Goal: Information Seeking & Learning: Learn about a topic

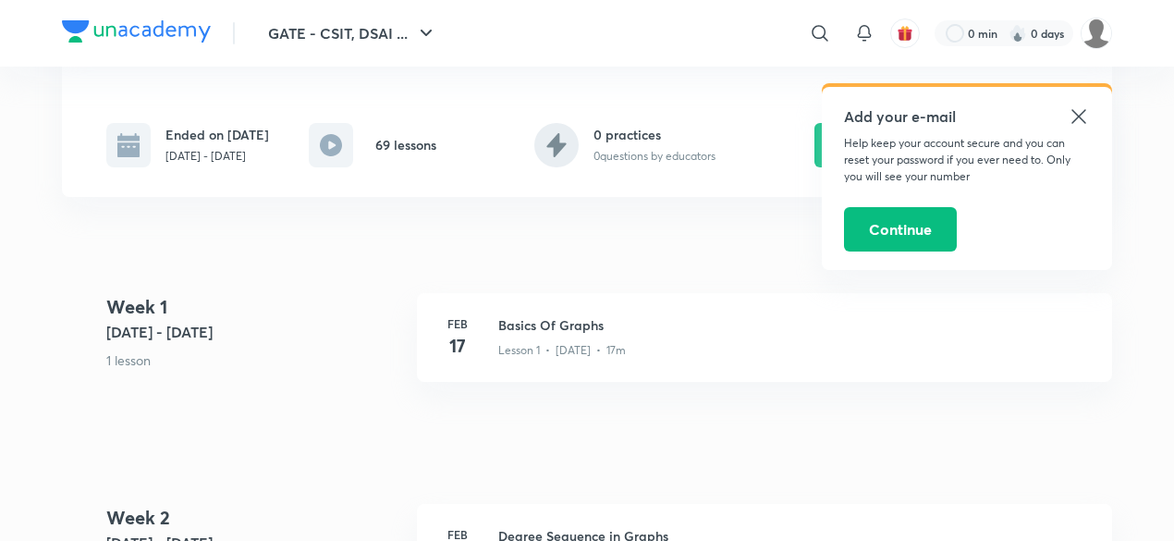
scroll to position [373, 0]
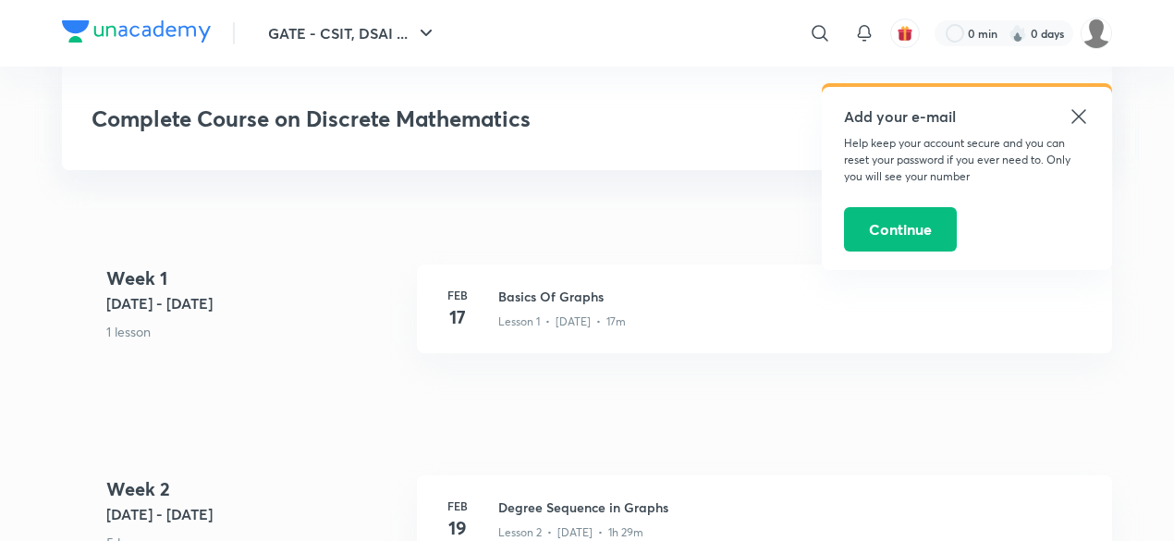
click at [1082, 112] on icon at bounding box center [1079, 116] width 22 height 22
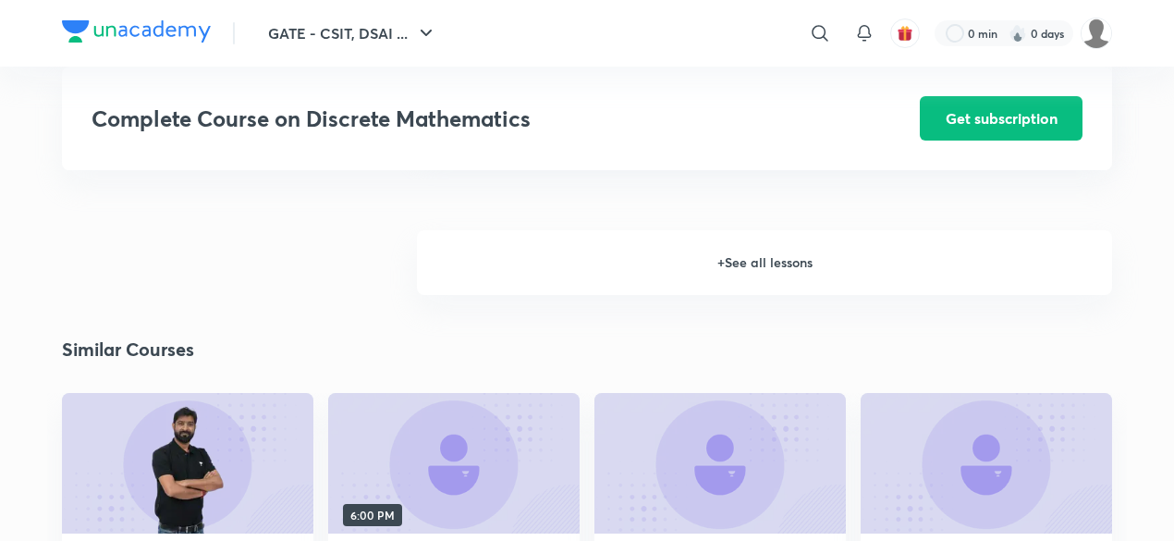
scroll to position [1891, 0]
click at [527, 294] on h6 "+ See all lessons" at bounding box center [764, 261] width 695 height 65
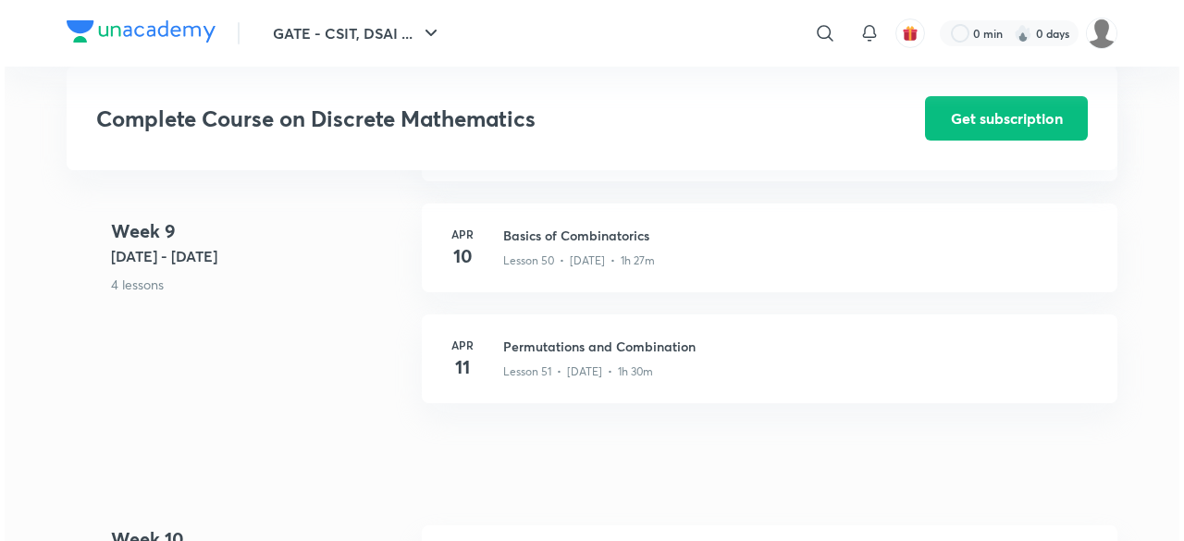
scroll to position [6669, 0]
click at [553, 263] on p "Lesson 50 • [DATE] • 1h 27m" at bounding box center [574, 261] width 152 height 17
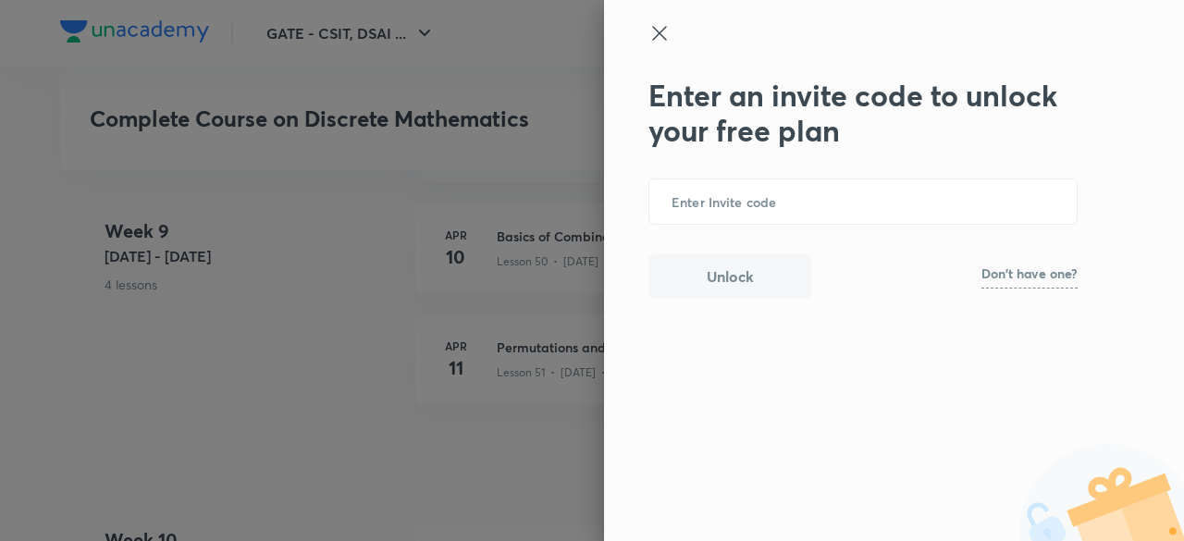
click at [1034, 271] on p "Don't have one?" at bounding box center [1029, 273] width 96 height 13
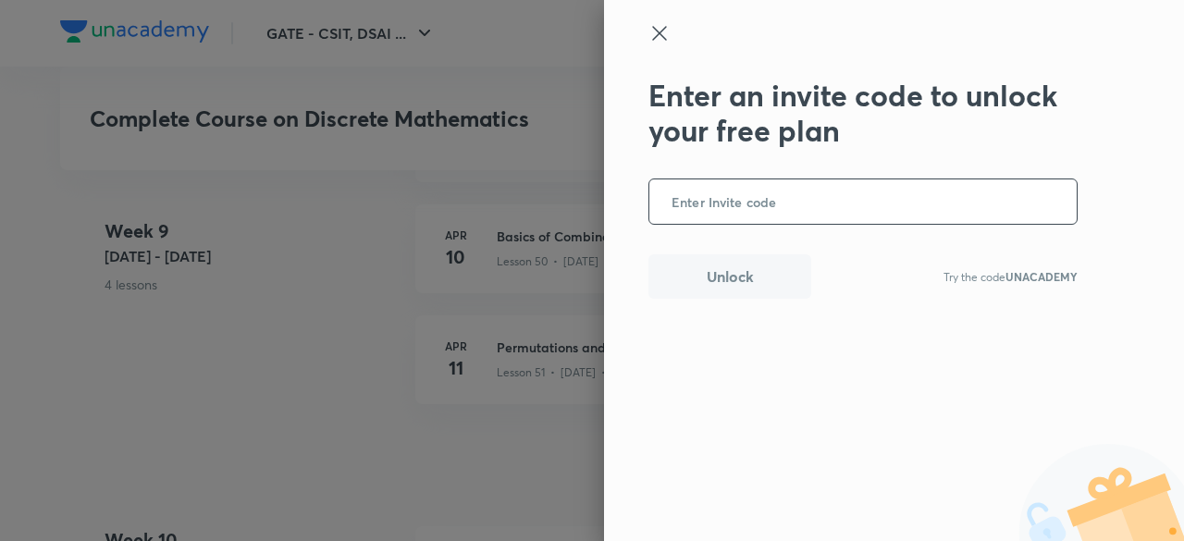
click at [934, 216] on input "text" at bounding box center [862, 201] width 427 height 45
type input "U"
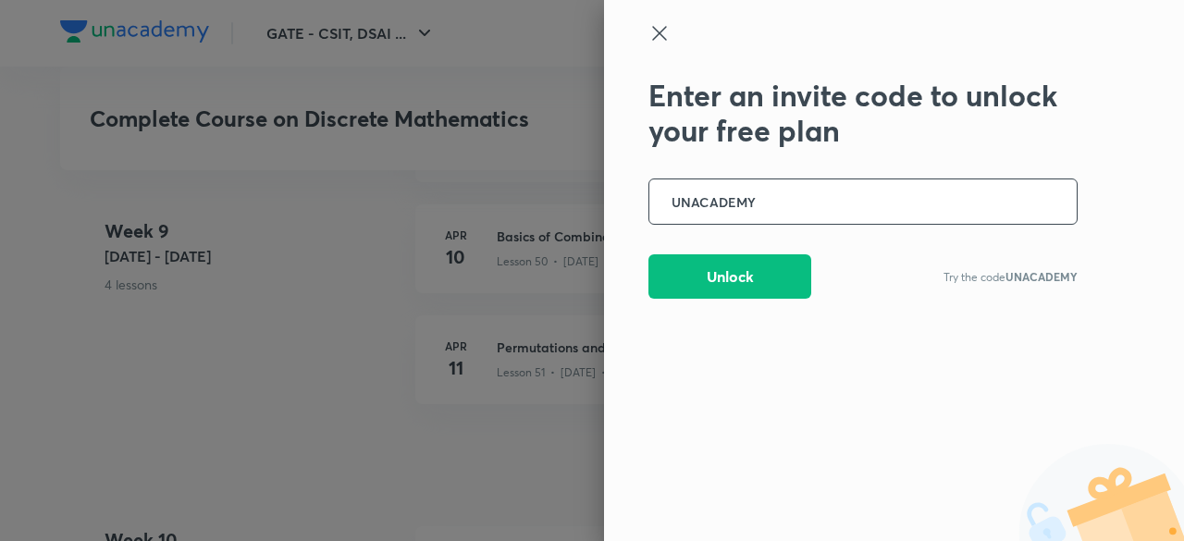
type input "UNACADEMY"
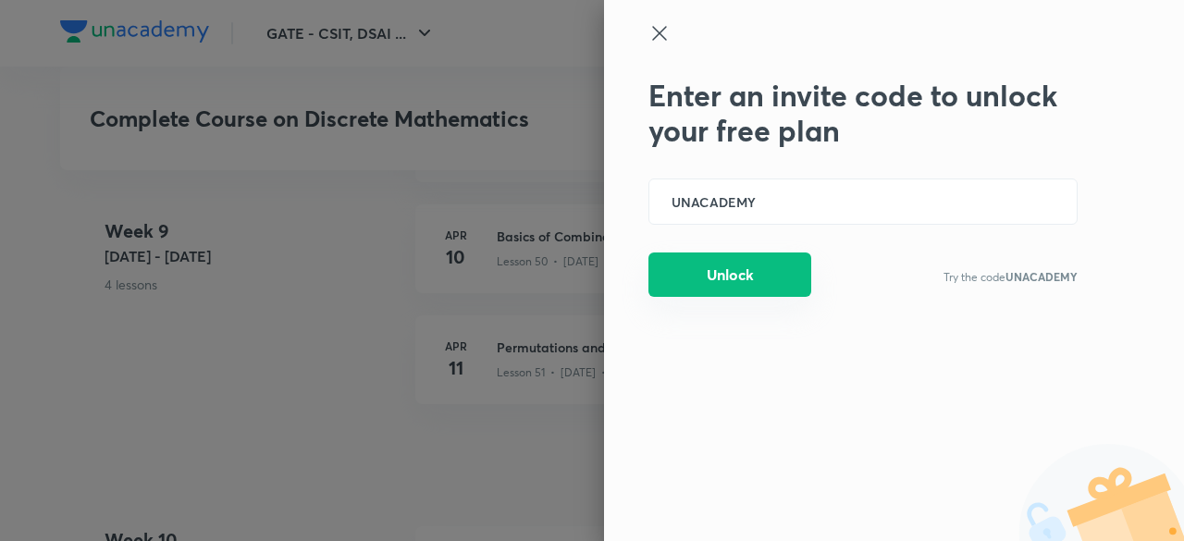
click at [736, 269] on button "Unlock" at bounding box center [729, 274] width 163 height 44
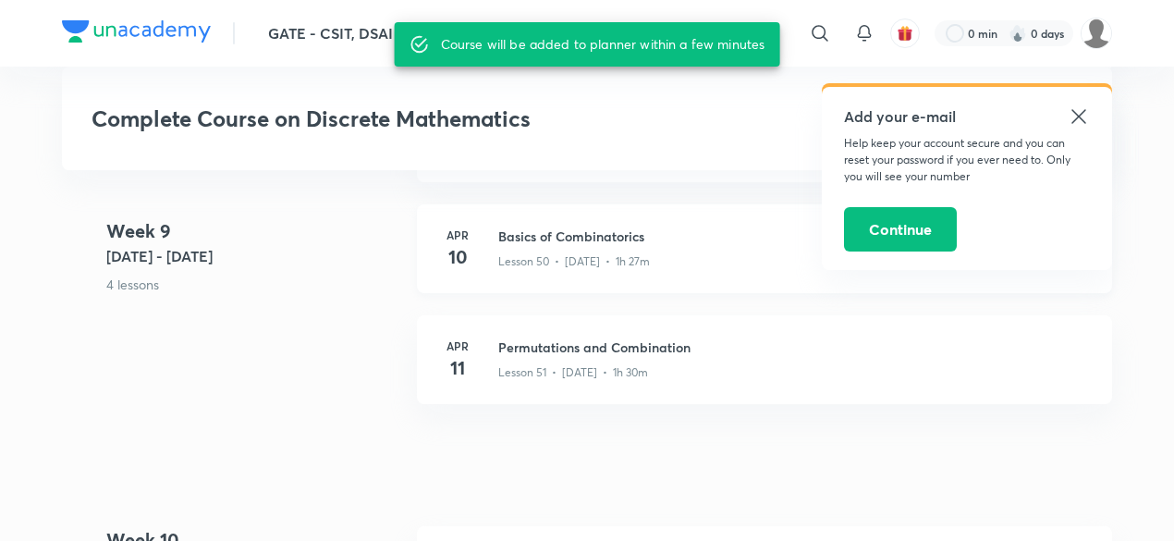
click at [554, 246] on h3 "Basics of Combinatorics" at bounding box center [794, 236] width 592 height 19
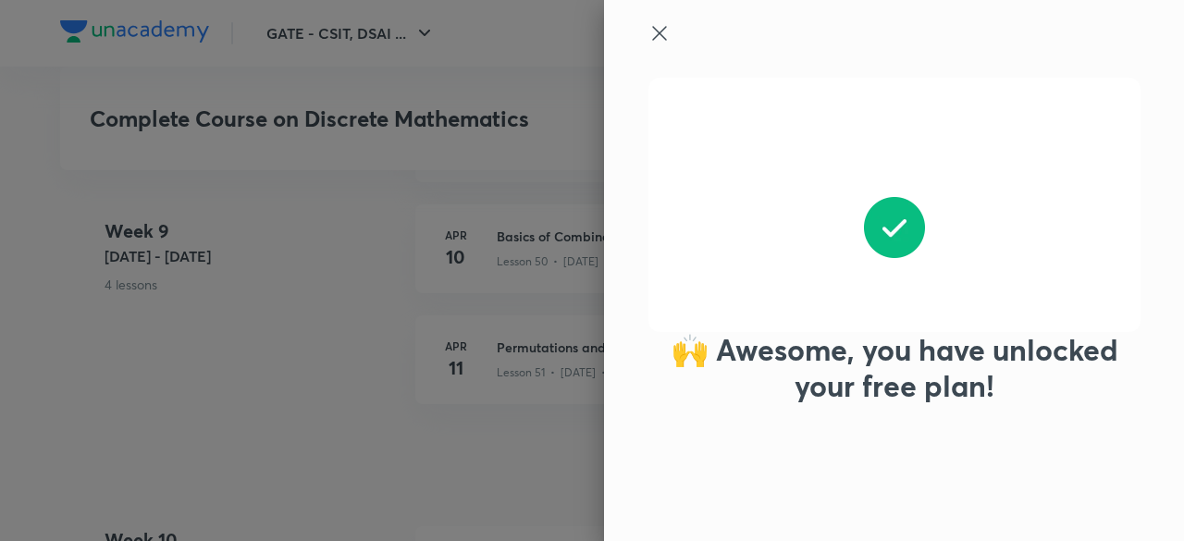
click at [468, 240] on div at bounding box center [592, 270] width 1184 height 541
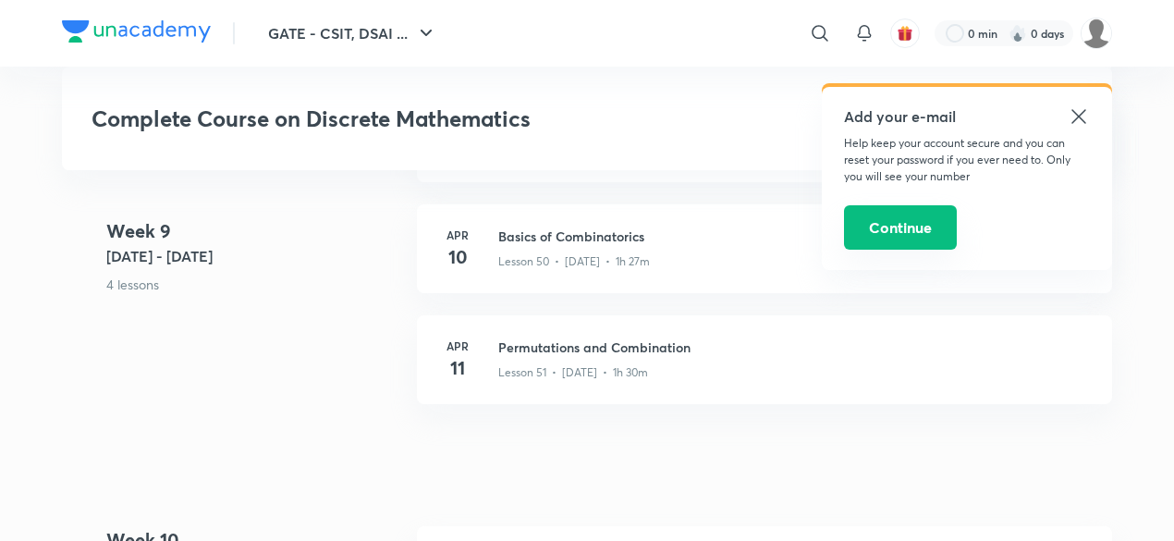
click at [915, 249] on button "Continue" at bounding box center [900, 227] width 113 height 44
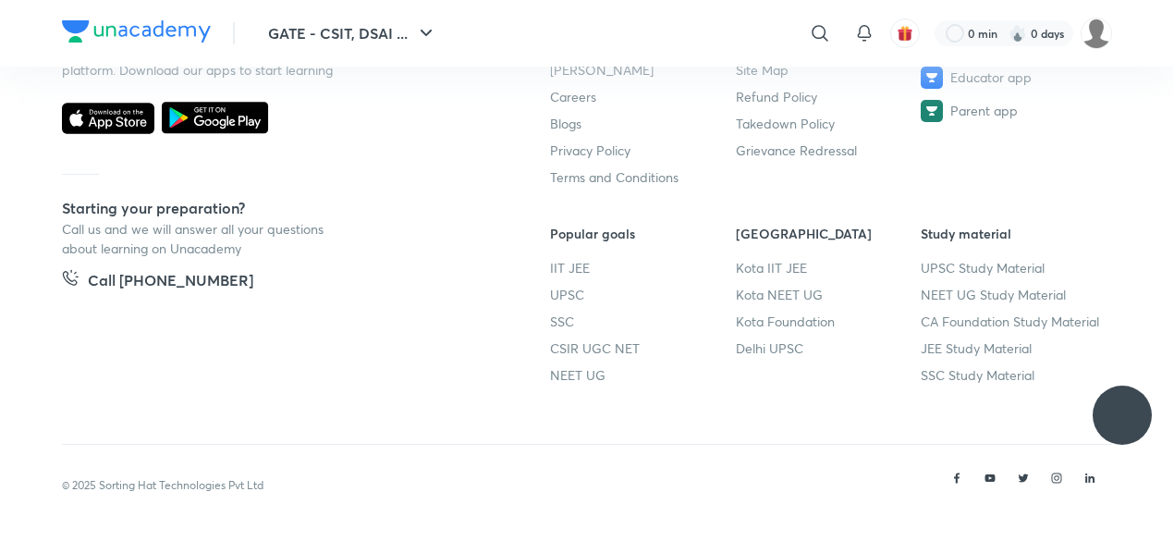
scroll to position [4671, 0]
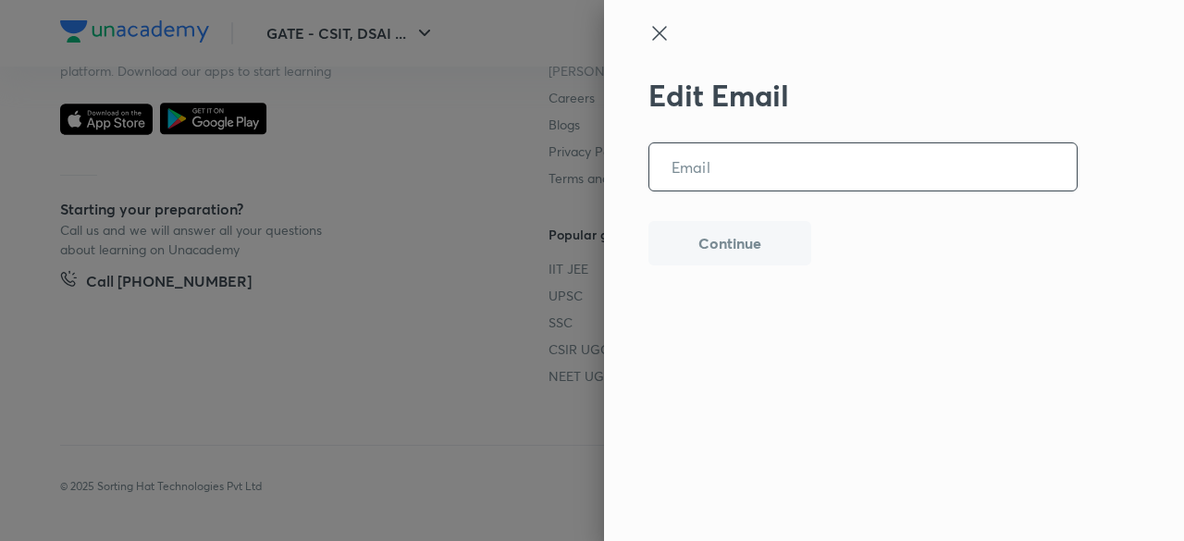
click at [767, 180] on input "email" at bounding box center [862, 166] width 427 height 47
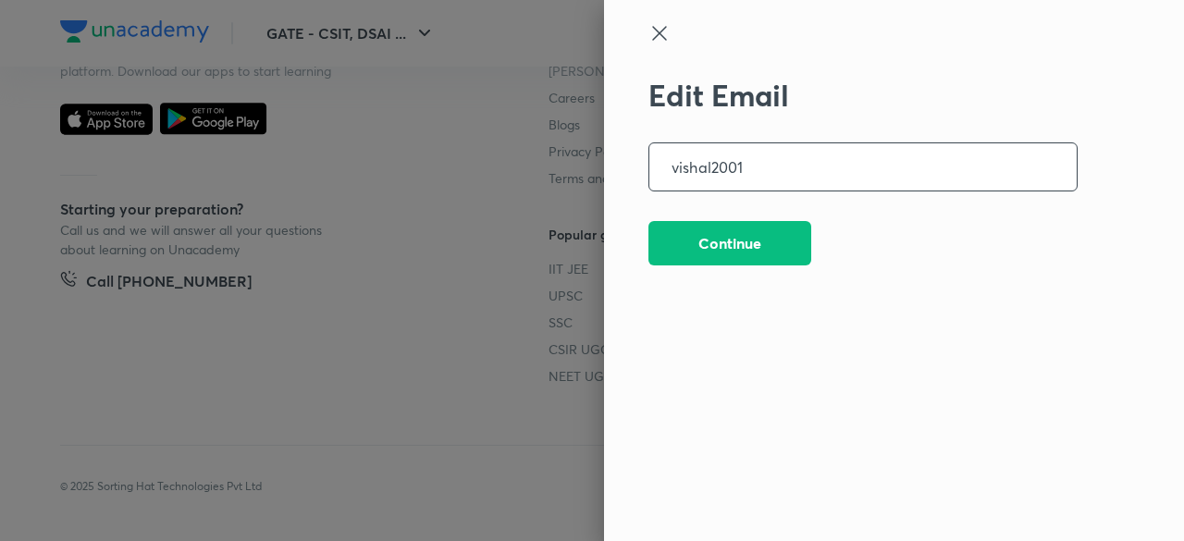
type input "[EMAIL_ADDRESS][DOMAIN_NAME]"
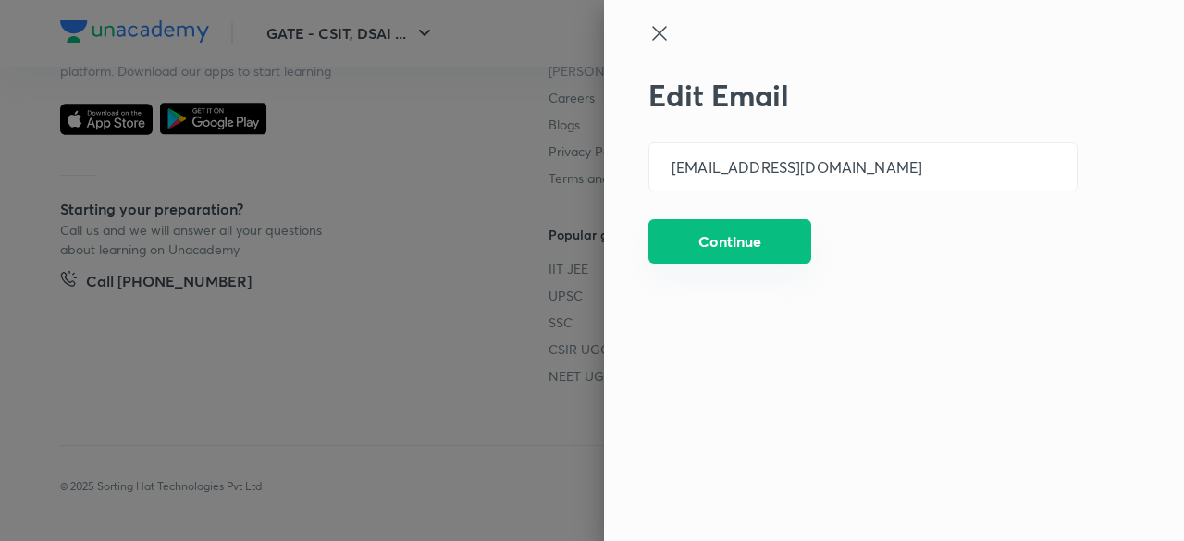
click at [751, 228] on button "Continue" at bounding box center [729, 241] width 163 height 44
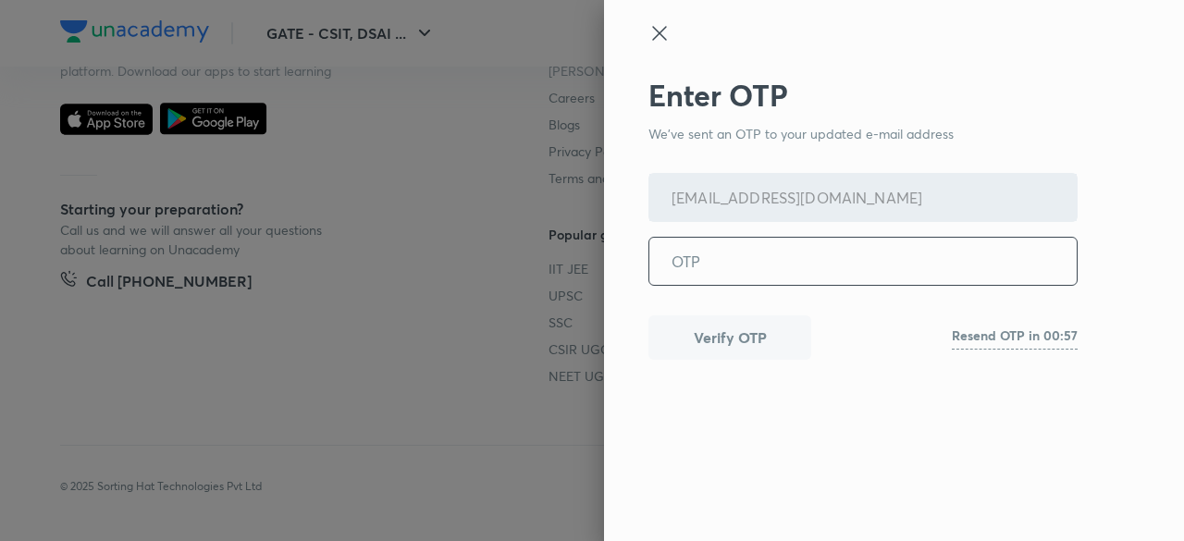
click at [745, 262] on input "tel" at bounding box center [862, 261] width 427 height 47
paste input "143874"
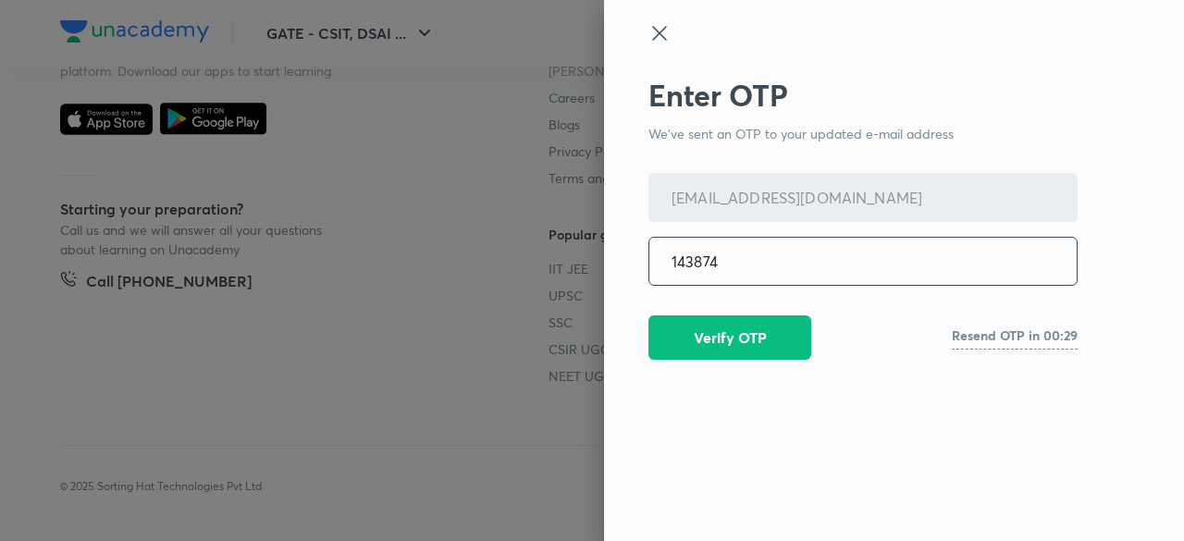
type input "143874"
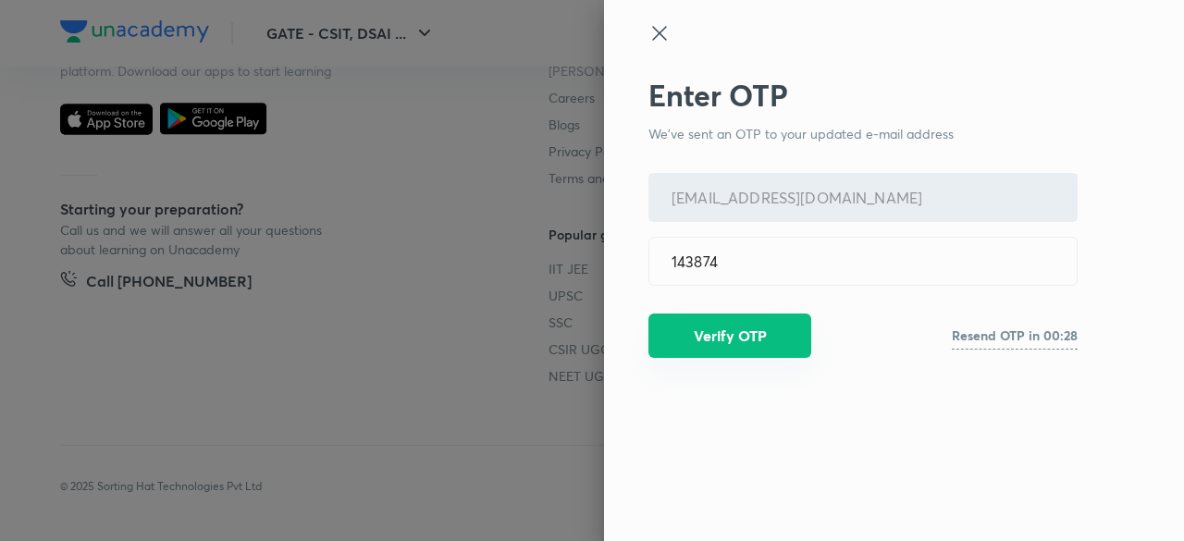
click at [716, 347] on button "Verify OTP" at bounding box center [729, 335] width 163 height 44
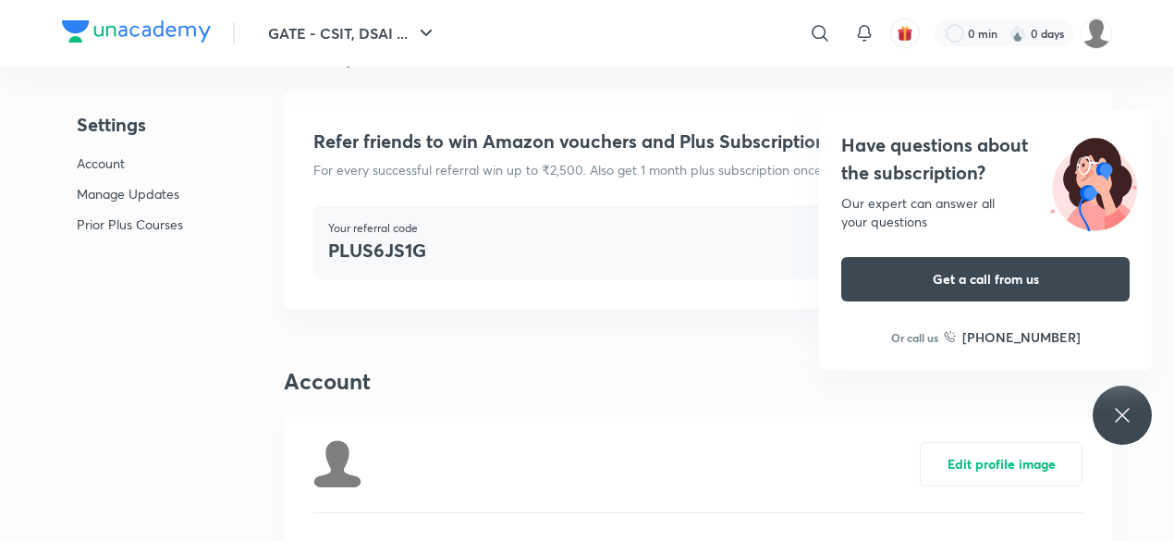
scroll to position [0, 0]
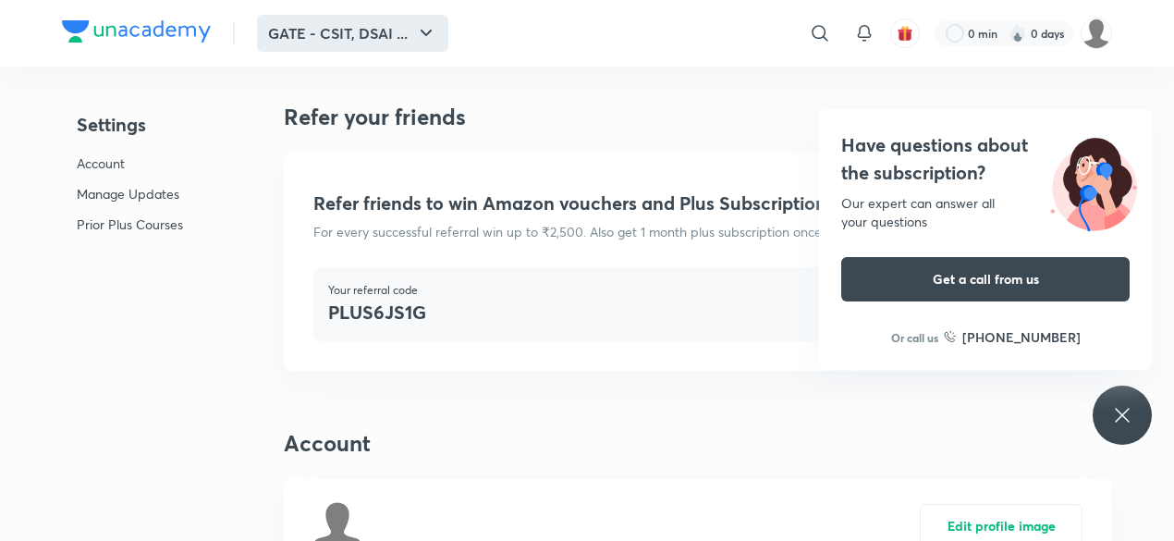
click at [362, 34] on button "GATE - CSIT, DSAI ..." at bounding box center [352, 33] width 191 height 37
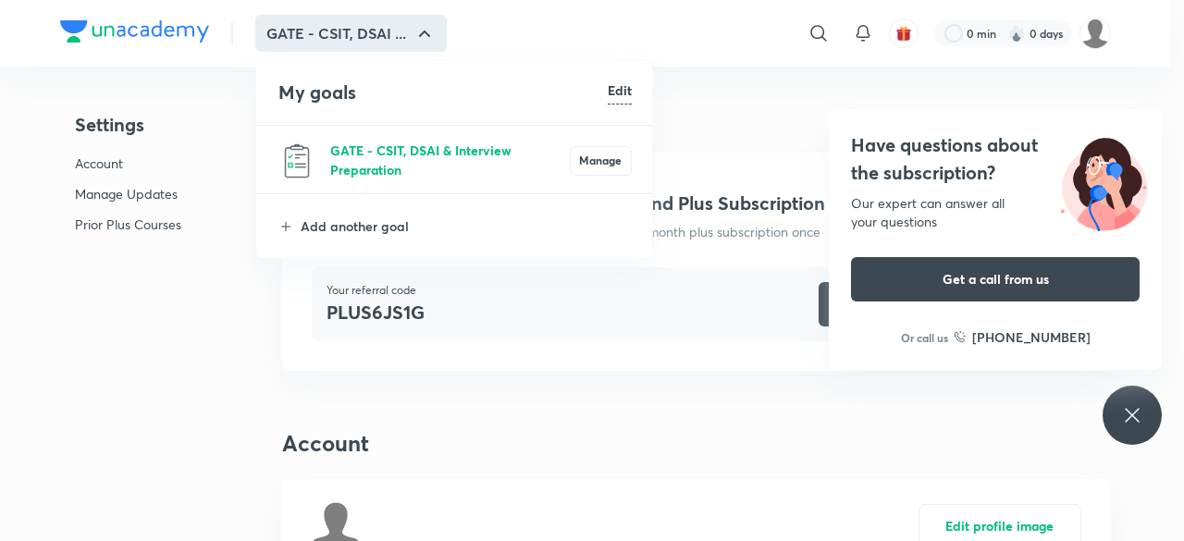
click at [399, 160] on p "GATE - CSIT, DSAI & Interview Preparation" at bounding box center [449, 160] width 239 height 39
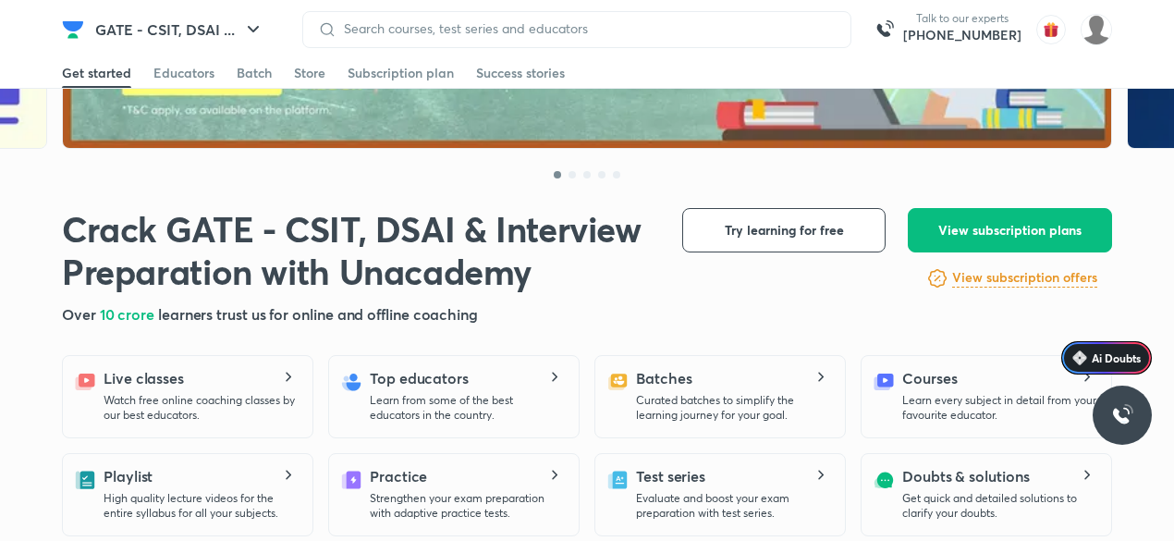
scroll to position [282, 0]
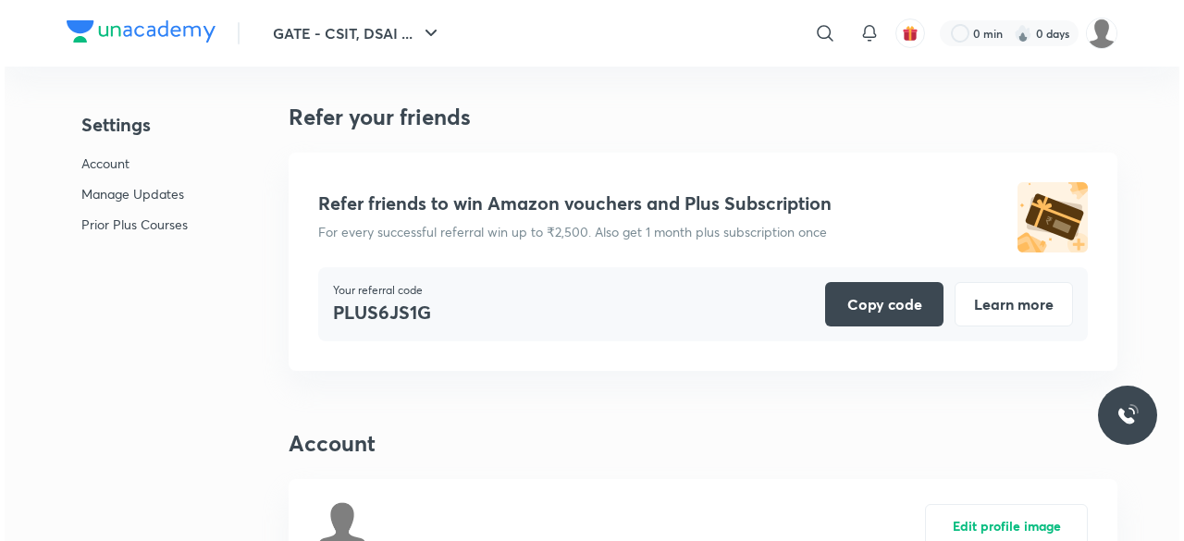
scroll to position [4682, 0]
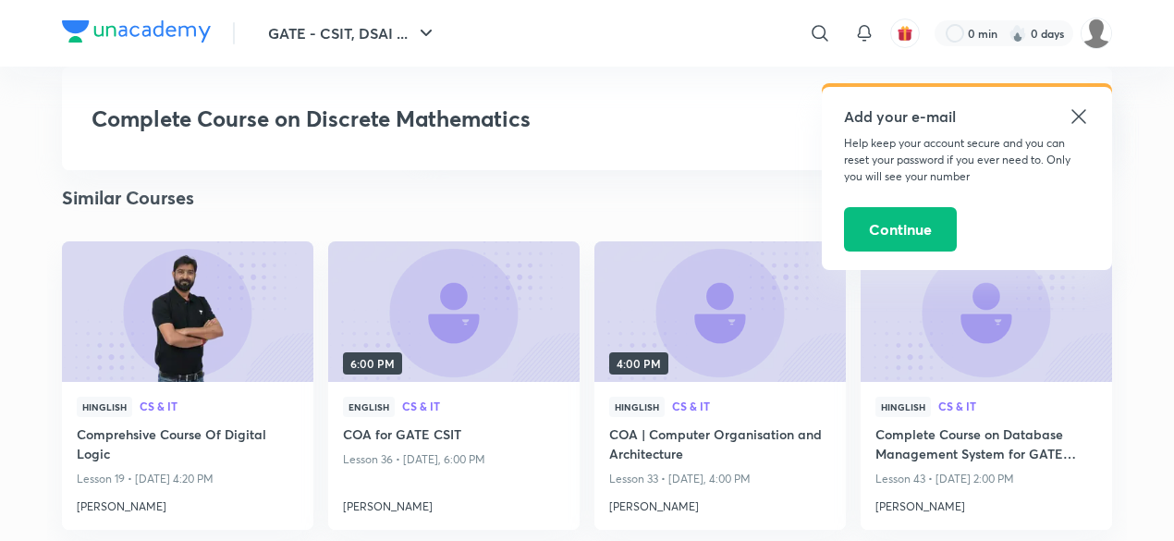
scroll to position [1802, 0]
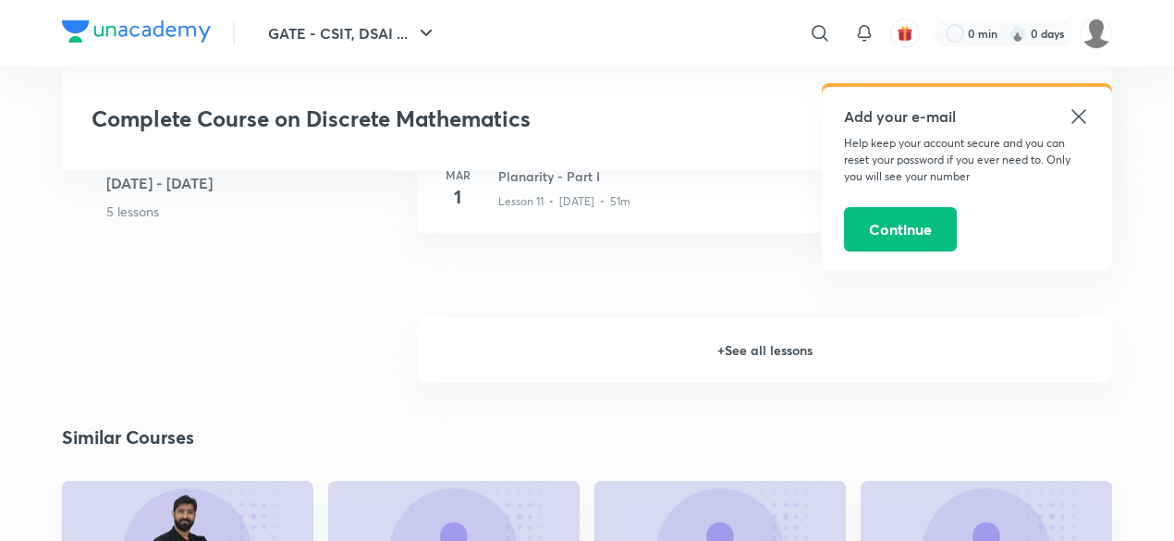
click at [666, 376] on h6 "+ See all lessons" at bounding box center [764, 350] width 695 height 65
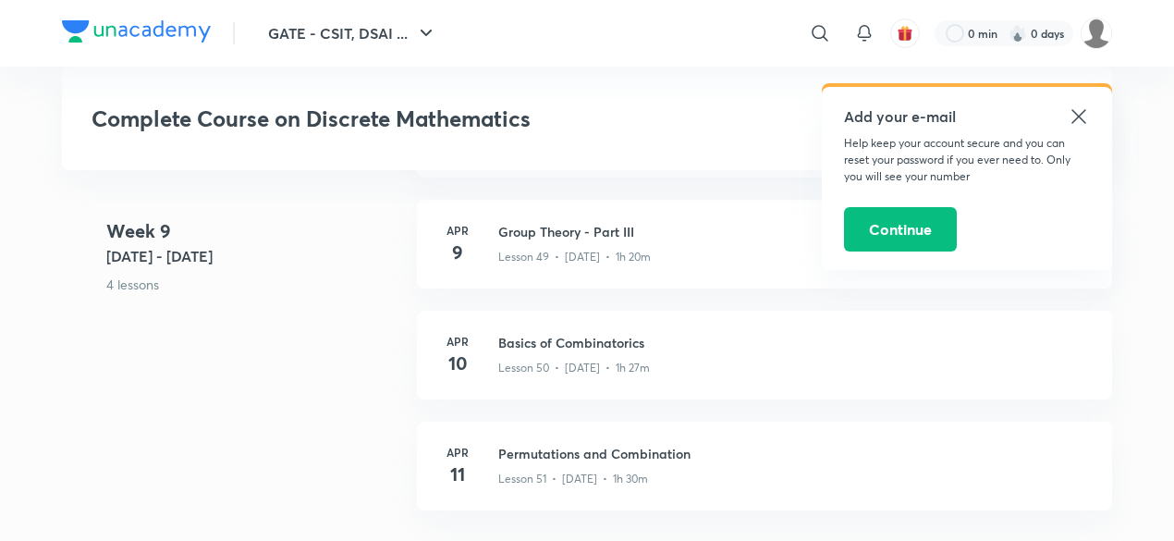
scroll to position [6571, 0]
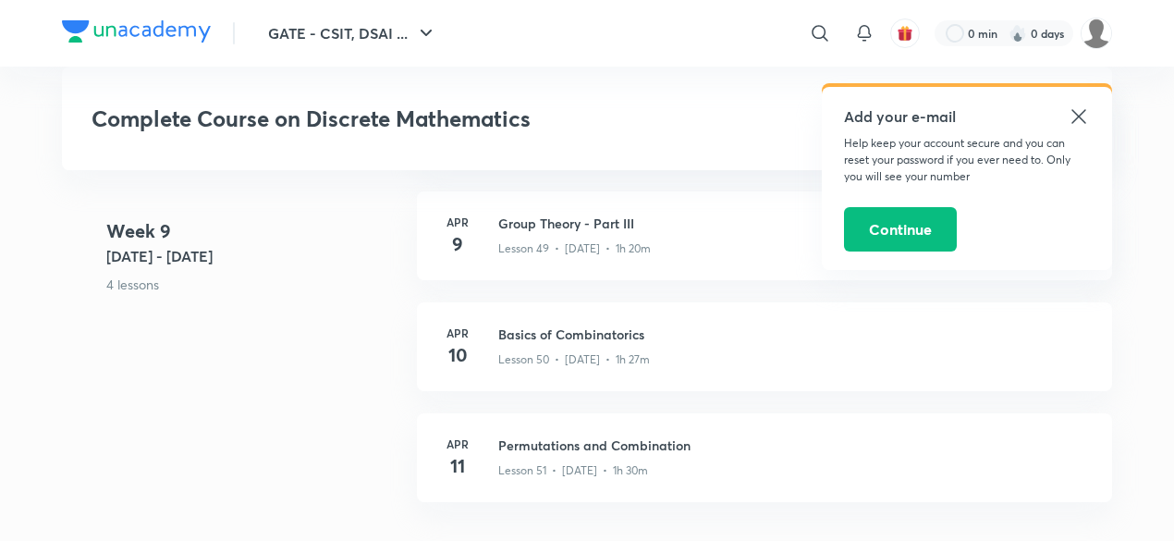
click at [666, 368] on div "Lesson 50 • [DATE] • 1h 27m" at bounding box center [794, 356] width 592 height 24
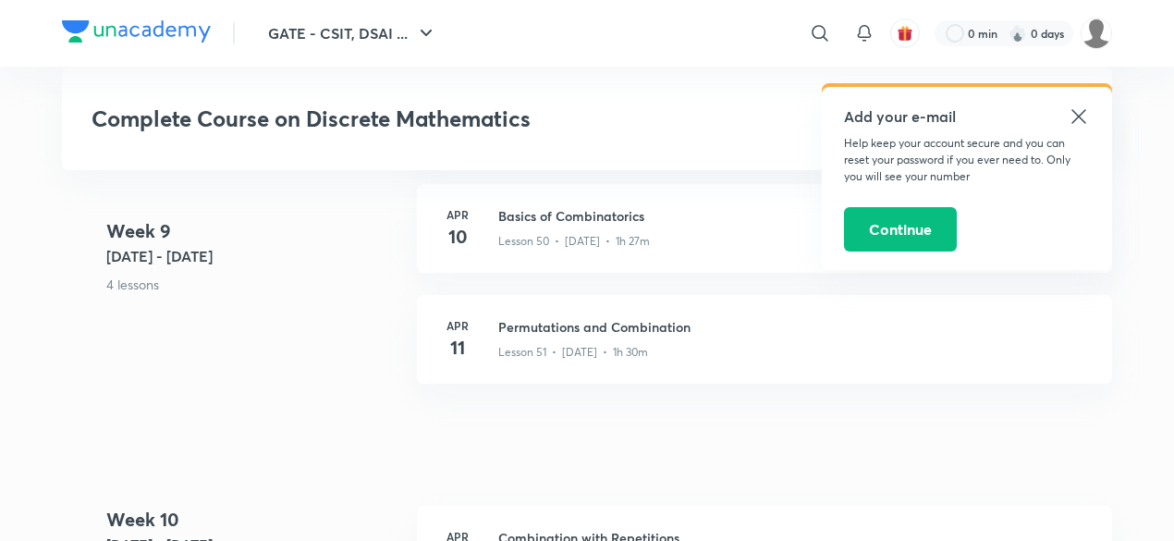
scroll to position [6688, 0]
click at [634, 242] on div "Lesson 50 • [DATE] • 1h 27m" at bounding box center [794, 239] width 592 height 24
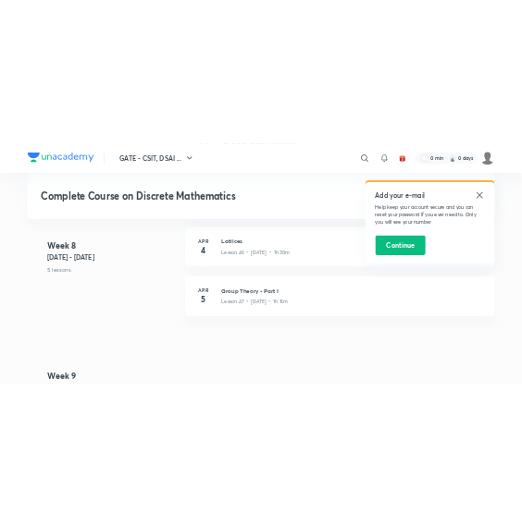
scroll to position [6629, 0]
